Goal: Task Accomplishment & Management: Complete application form

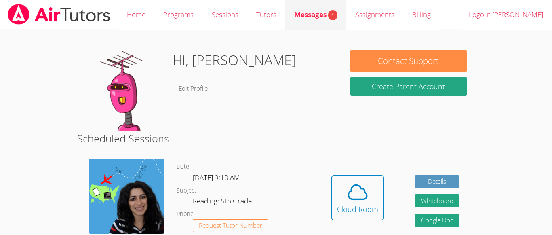
click at [325, 12] on span "Messages 1" at bounding box center [315, 14] width 43 height 9
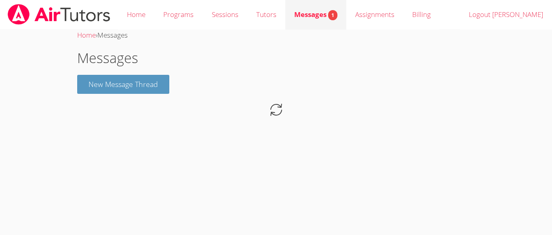
click at [326, 13] on span "Messages 1" at bounding box center [315, 14] width 43 height 9
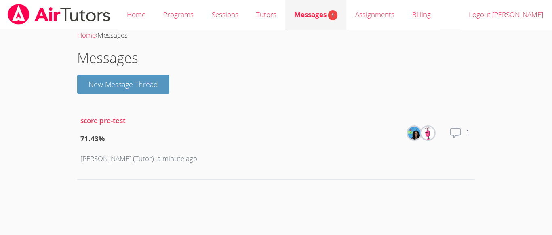
click at [327, 16] on span "Messages 1" at bounding box center [315, 14] width 43 height 9
click at [326, 16] on span "Messages 1" at bounding box center [315, 14] width 43 height 9
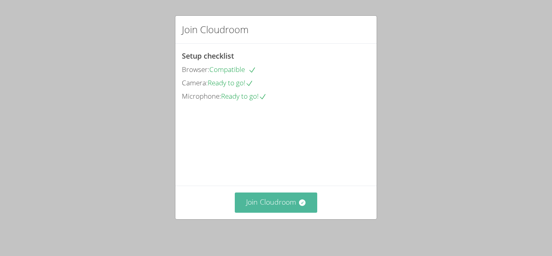
click at [289, 207] on button "Join Cloudroom" at bounding box center [276, 202] width 83 height 20
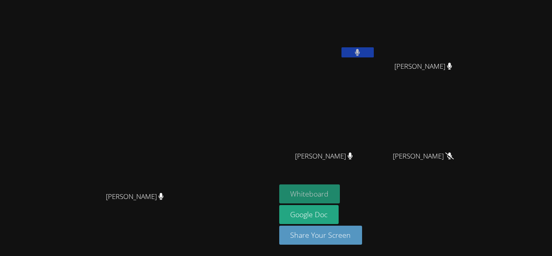
click at [340, 190] on button "Whiteboard" at bounding box center [309, 193] width 61 height 19
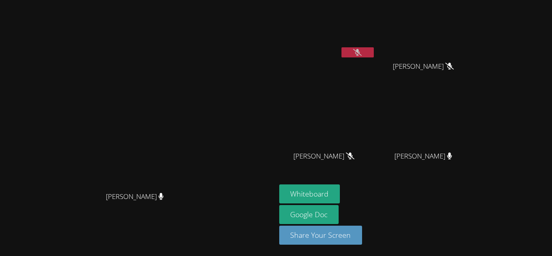
click at [374, 57] on button at bounding box center [358, 52] width 32 height 10
click at [376, 45] on video at bounding box center [327, 30] width 96 height 54
click at [374, 55] on button at bounding box center [358, 52] width 32 height 10
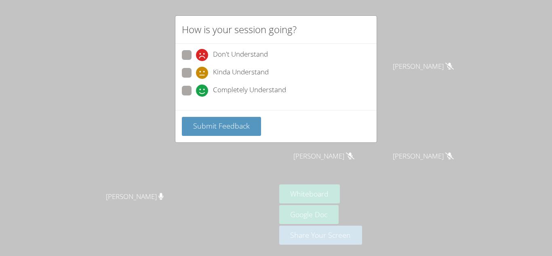
click at [254, 92] on span "Completely Understand" at bounding box center [249, 90] width 73 height 12
click at [203, 92] on input "Completely Understand" at bounding box center [199, 89] width 7 height 7
radio input "true"
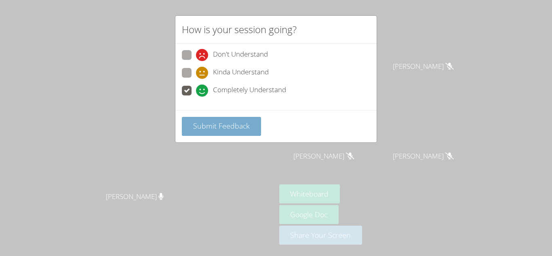
click at [252, 121] on button "Submit Feedback" at bounding box center [221, 126] width 79 height 19
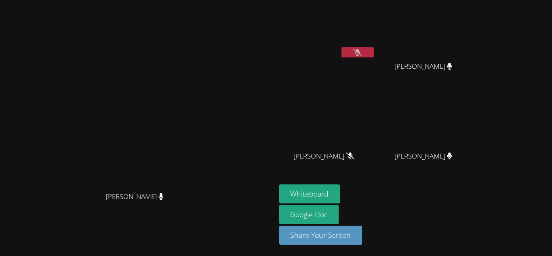
click at [374, 55] on button at bounding box center [358, 52] width 32 height 10
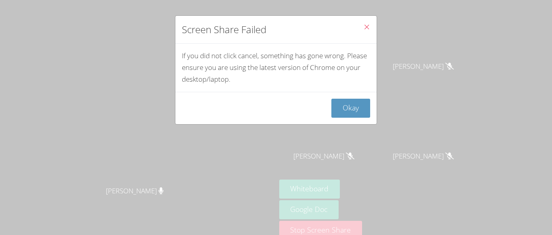
click at [374, 23] on button "Close" at bounding box center [367, 28] width 20 height 25
click at [367, 25] on icon "Close" at bounding box center [366, 26] width 7 height 7
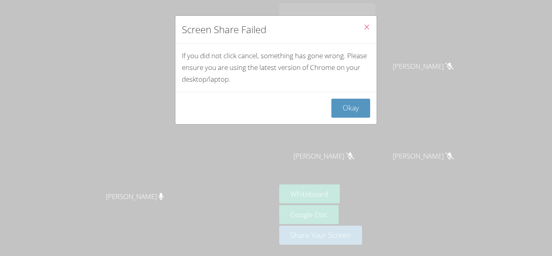
click at [368, 27] on icon "Close" at bounding box center [366, 26] width 7 height 7
click at [366, 103] on button "Okay" at bounding box center [350, 108] width 39 height 19
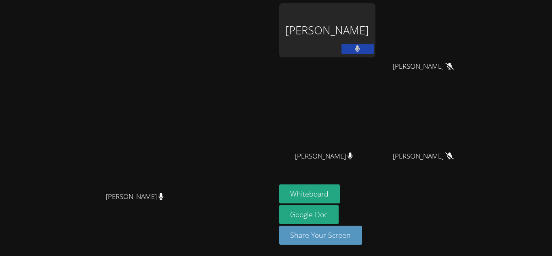
click at [376, 21] on div "Aida Abdallah" at bounding box center [327, 30] width 96 height 54
click at [198, 68] on video at bounding box center [137, 112] width 121 height 152
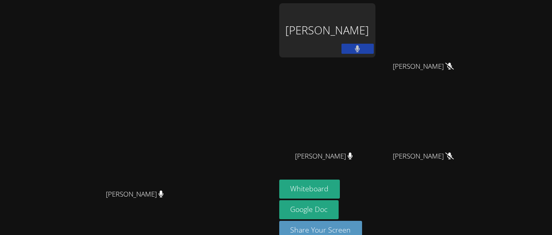
click at [376, 42] on div "Aida Abdallah" at bounding box center [327, 30] width 96 height 54
click at [376, 41] on div "Aida Abdallah" at bounding box center [327, 30] width 96 height 54
click at [376, 42] on div "Aida Abdallah" at bounding box center [327, 30] width 96 height 54
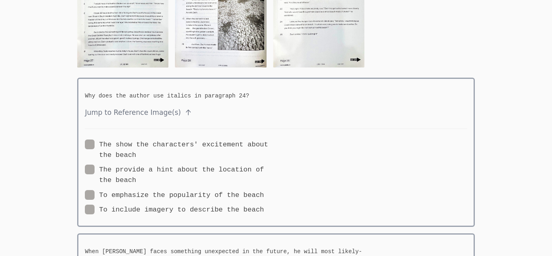
scroll to position [148, 0]
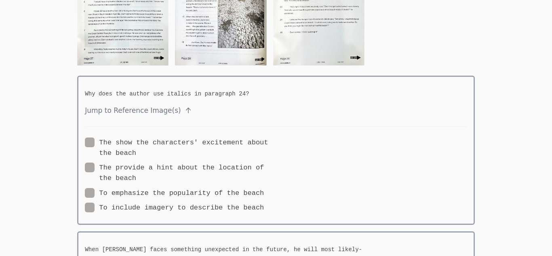
click at [140, 116] on span "Jump to Reference Image(s)" at bounding box center [276, 111] width 382 height 12
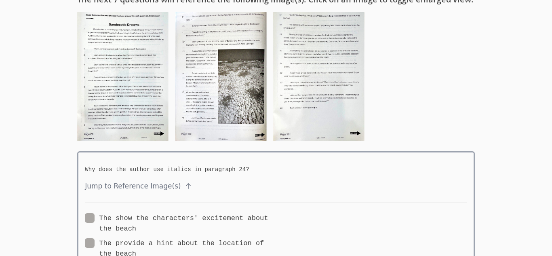
scroll to position [68, 0]
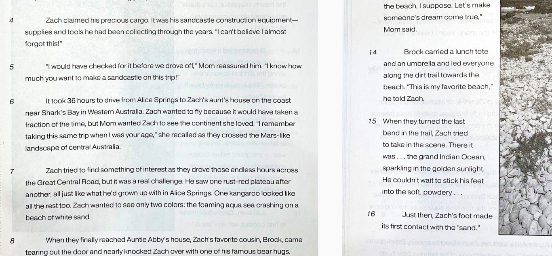
click at [133, 70] on img at bounding box center [122, 81] width 91 height 129
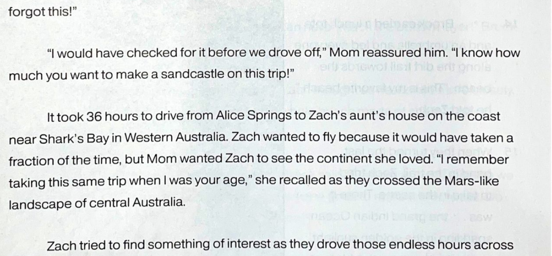
scroll to position [245, 0]
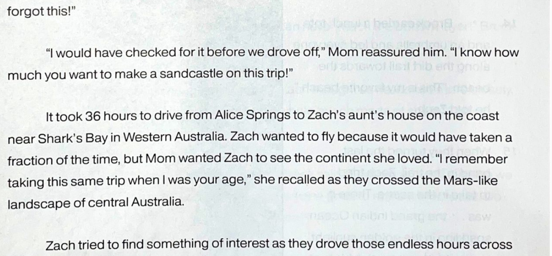
click at [354, 153] on img at bounding box center [276, 121] width 398 height 562
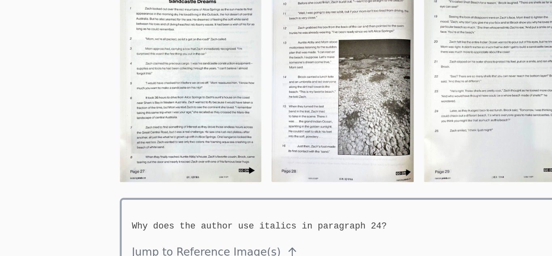
scroll to position [93, 0]
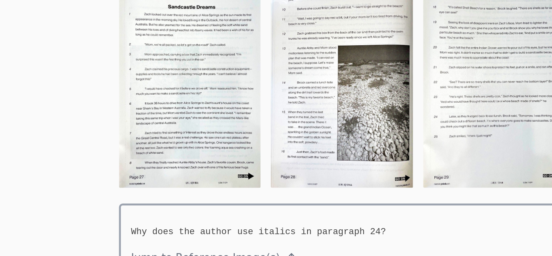
click at [157, 54] on img at bounding box center [122, 56] width 91 height 129
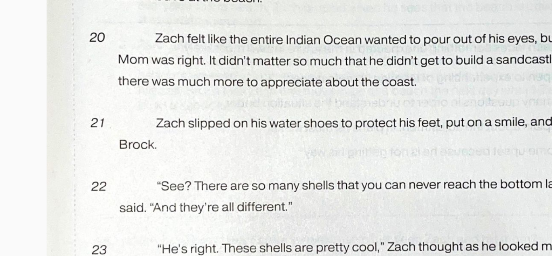
scroll to position [1347, 0]
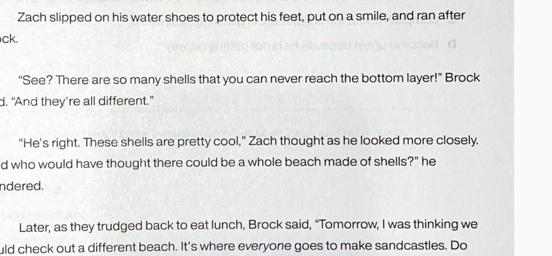
click at [266, 103] on img at bounding box center [279, 135] width 391 height 553
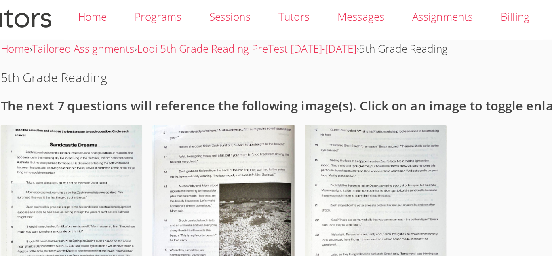
scroll to position [0, 0]
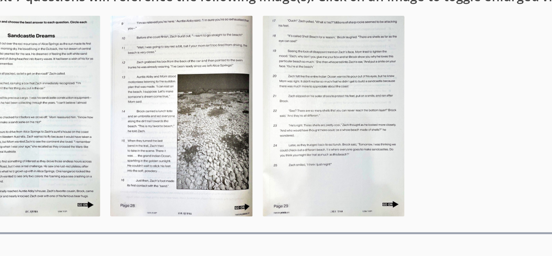
click at [289, 125] on img at bounding box center [318, 148] width 91 height 129
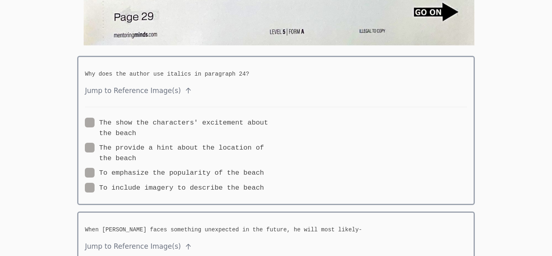
scroll to position [1715, 0]
click at [160, 92] on span "Jump to Reference Image(s)" at bounding box center [276, 90] width 382 height 12
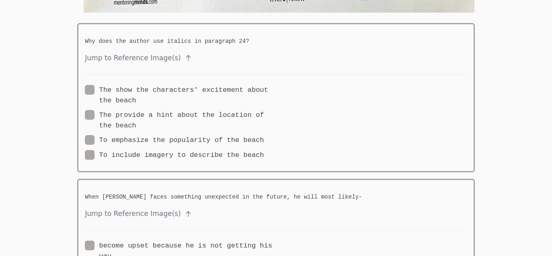
scroll to position [1751, 0]
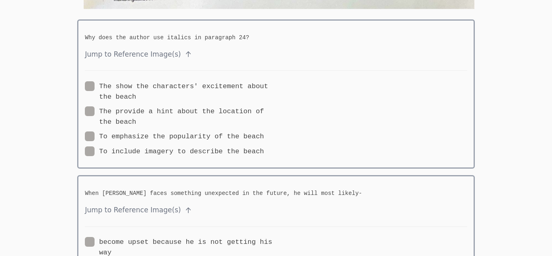
click at [116, 91] on label "The show the characters' excitement about the beach" at bounding box center [180, 91] width 191 height 21
click at [136, 88] on input "The show the characters' excitement about the beach" at bounding box center [139, 84] width 7 height 7
radio input "true"
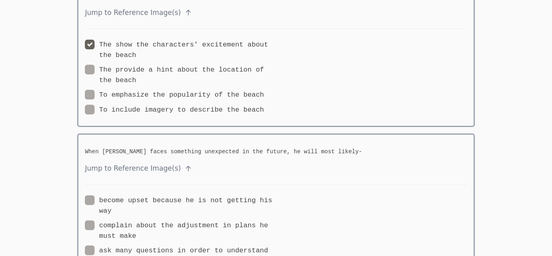
scroll to position [1797, 0]
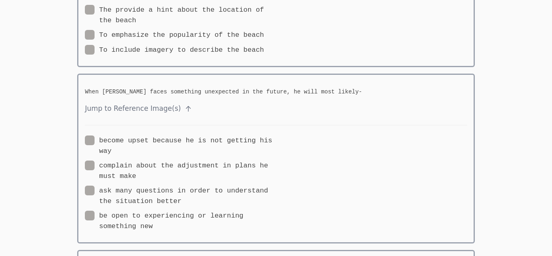
scroll to position [1853, 0]
click at [234, 220] on label "be open to experiencing or learning something new" at bounding box center [180, 220] width 191 height 21
click at [160, 217] on input "be open to experiencing or learning something new" at bounding box center [156, 213] width 7 height 7
radio input "true"
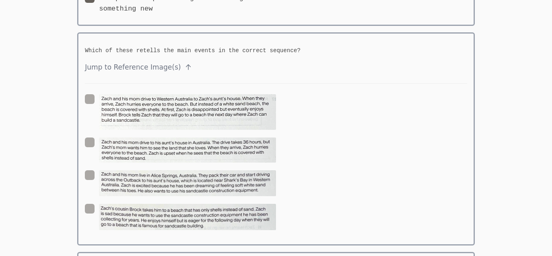
scroll to position [2069, 0]
click at [194, 123] on img at bounding box center [187, 113] width 177 height 36
click at [276, 102] on input "radio" at bounding box center [279, 98] width 7 height 7
radio input "true"
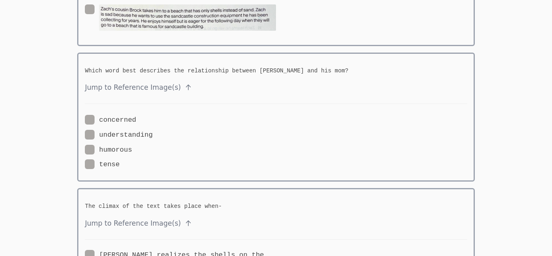
scroll to position [2271, 0]
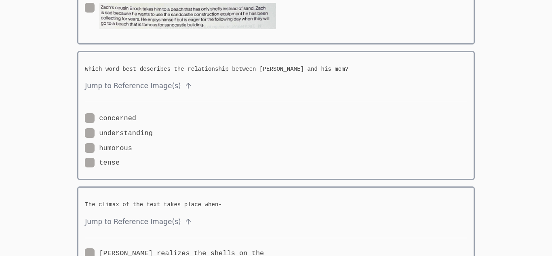
click at [105, 163] on label "tense" at bounding box center [102, 163] width 35 height 11
click at [120, 163] on input "tense" at bounding box center [123, 161] width 7 height 7
radio input "true"
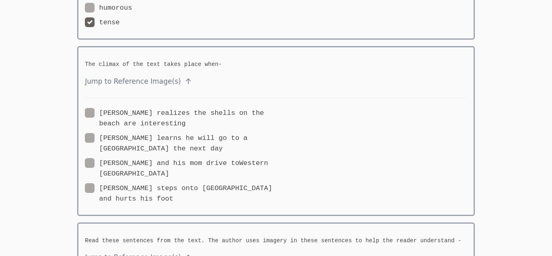
scroll to position [2412, 0]
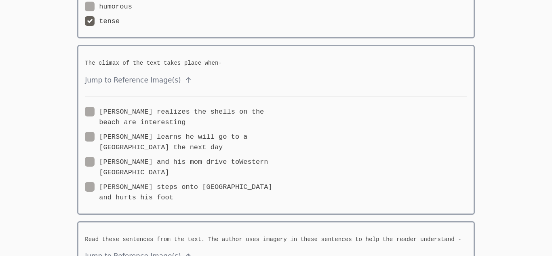
click at [123, 112] on label "Zach realizes the shells on the beach are interesting" at bounding box center [180, 117] width 191 height 21
click at [186, 112] on input "Zach realizes the shells on the beach are interesting" at bounding box center [189, 110] width 7 height 7
radio input "true"
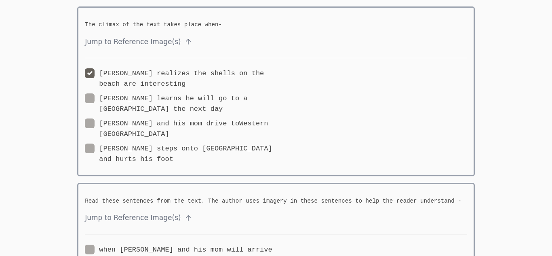
scroll to position [2455, 0]
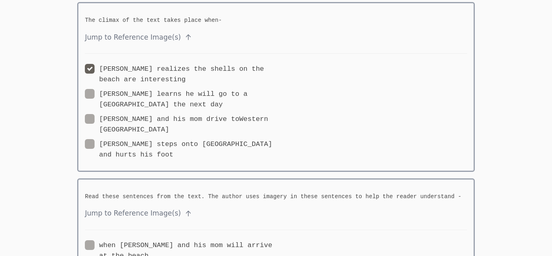
click at [152, 139] on label "Zach steps onto Shell Beach and hurts his foot" at bounding box center [180, 149] width 191 height 21
click at [173, 139] on input "Zach steps onto Shell Beach and hurts his foot" at bounding box center [176, 142] width 7 height 7
radio input "true"
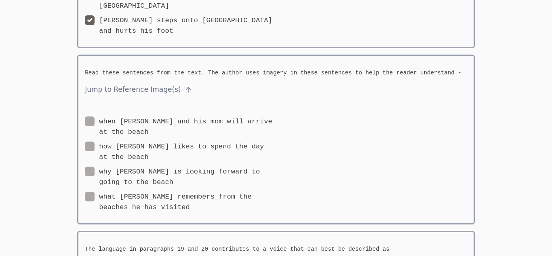
scroll to position [2580, 0]
click at [169, 146] on label "how Zach likes to spend the day at the beach" at bounding box center [180, 150] width 191 height 21
click at [156, 146] on input "how Zach likes to spend the day at the beach" at bounding box center [152, 143] width 7 height 7
radio input "true"
click at [195, 165] on label "why Zach is looking forward to going to the beach" at bounding box center [180, 175] width 191 height 21
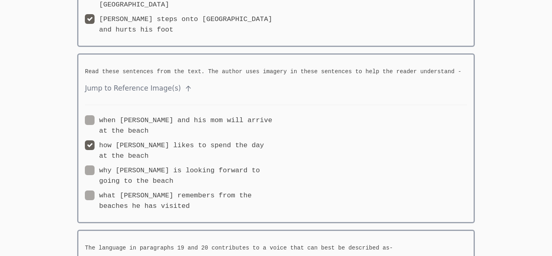
click at [180, 165] on input "why Zach is looking forward to going to the beach" at bounding box center [176, 168] width 7 height 7
radio input "true"
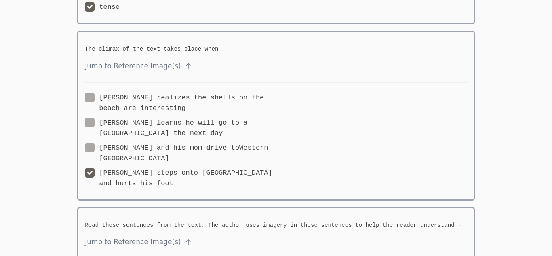
scroll to position [2727, 0]
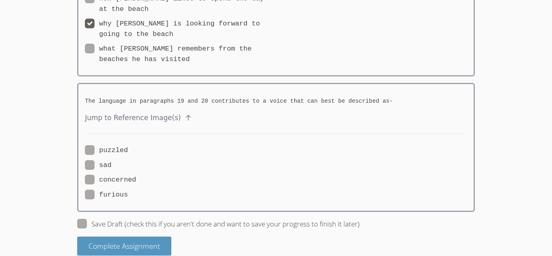
click at [105, 160] on label "sad" at bounding box center [98, 165] width 27 height 11
click at [112, 160] on input "sad" at bounding box center [115, 163] width 7 height 7
radio input "true"
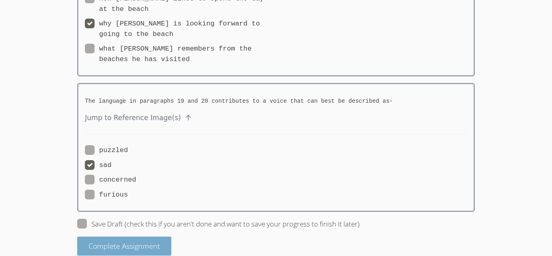
click at [149, 241] on span "Complete Assignment" at bounding box center [125, 246] width 72 height 10
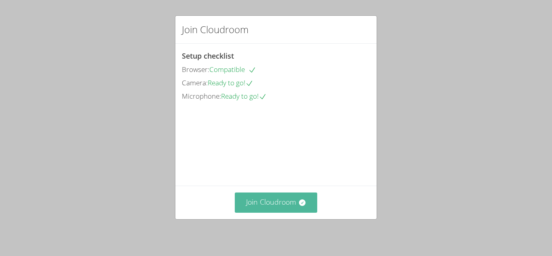
click at [274, 209] on button "Join Cloudroom" at bounding box center [276, 202] width 83 height 20
